Goal: Obtain resource: Obtain resource

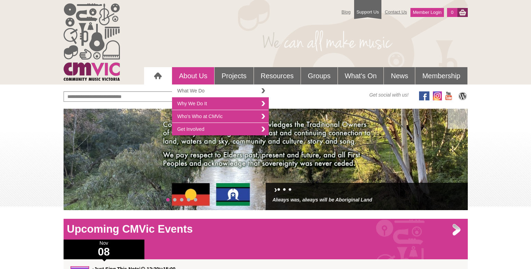
click at [196, 91] on link "What We Do" at bounding box center [220, 90] width 97 height 13
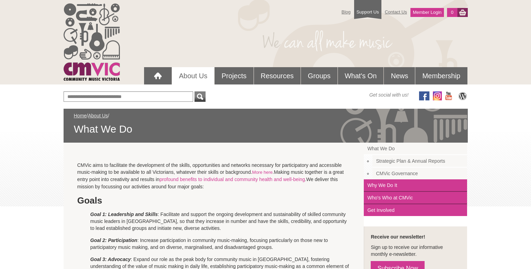
click at [388, 160] on link "Strategic Plan & Annual Reports" at bounding box center [420, 161] width 95 height 12
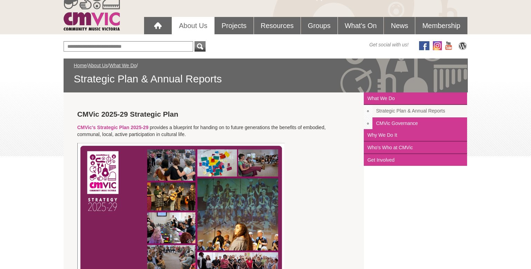
scroll to position [13, 0]
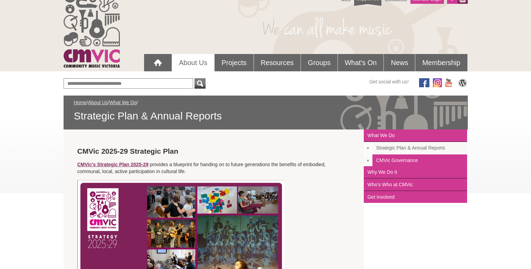
click at [115, 165] on link "CMVic's Strategic Plan 2025-29" at bounding box center [112, 164] width 71 height 6
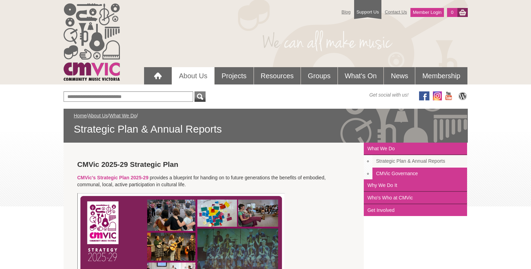
scroll to position [17, 0]
